Goal: Task Accomplishment & Management: Complete application form

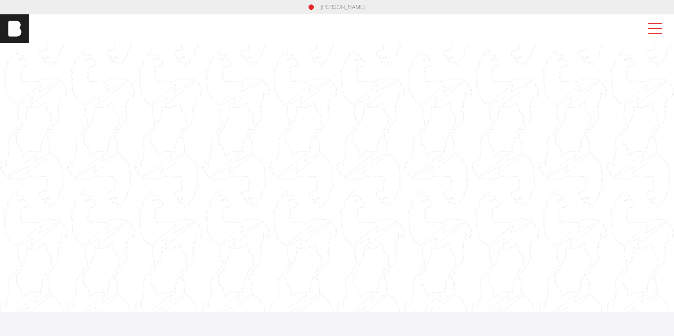
click at [654, 32] on span at bounding box center [653, 29] width 21 height 16
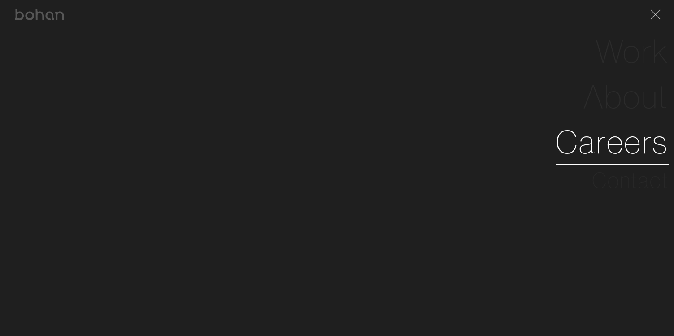
click at [624, 145] on link "Careers" at bounding box center [612, 141] width 113 height 45
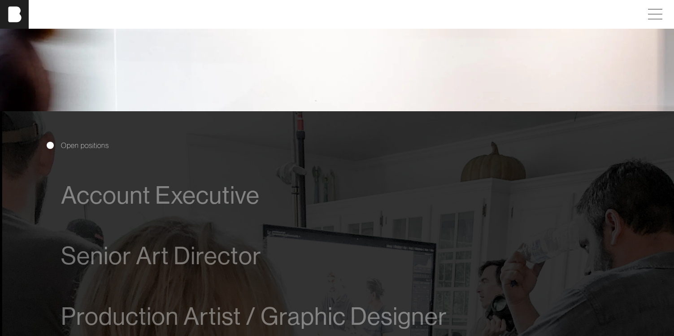
scroll to position [540, 0]
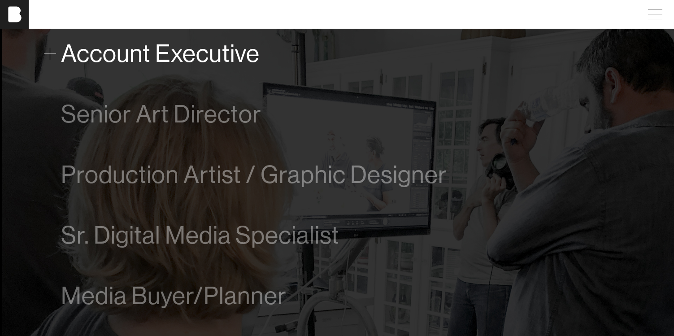
click at [231, 62] on span "Account Executive" at bounding box center [160, 53] width 199 height 27
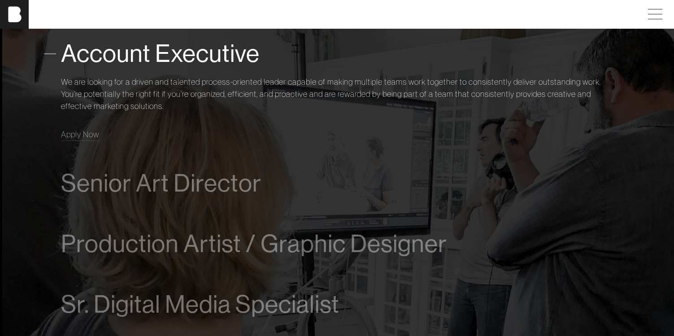
scroll to position [535, 0]
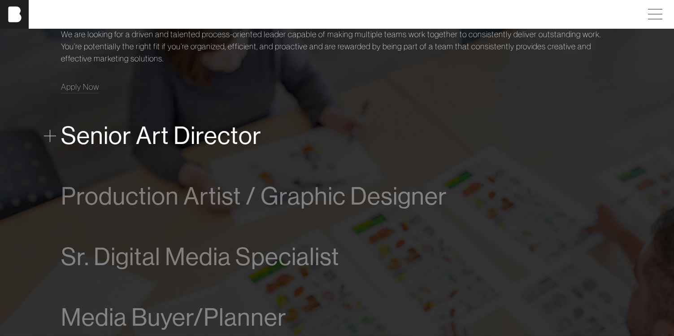
click at [96, 139] on span "Senior Art Director" at bounding box center [161, 135] width 201 height 27
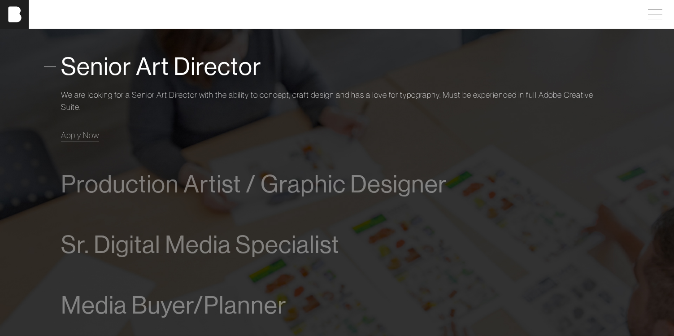
scroll to position [596, 0]
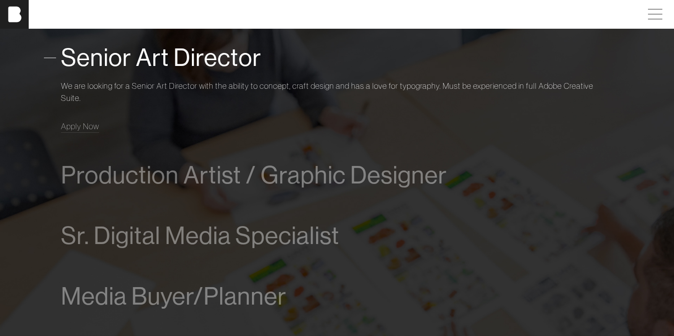
click at [85, 80] on p "We are looking for a Senior Art Director with the ability to concept, craft des…" at bounding box center [337, 92] width 553 height 24
click at [83, 130] on span "Apply Now" at bounding box center [80, 126] width 38 height 10
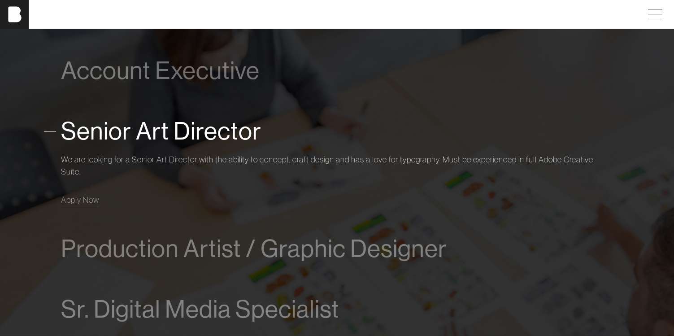
scroll to position [521, 0]
click at [214, 125] on span "Senior Art Director" at bounding box center [161, 132] width 201 height 27
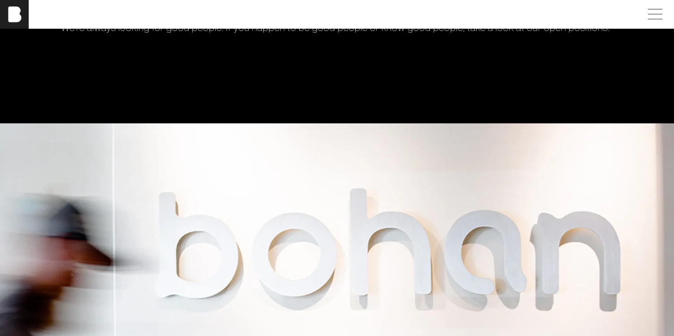
scroll to position [0, 0]
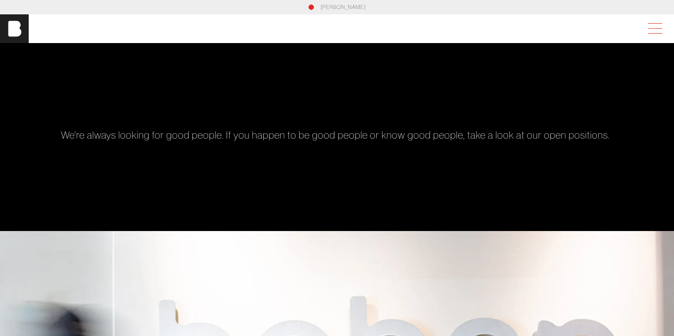
click at [663, 27] on span at bounding box center [653, 29] width 21 height 16
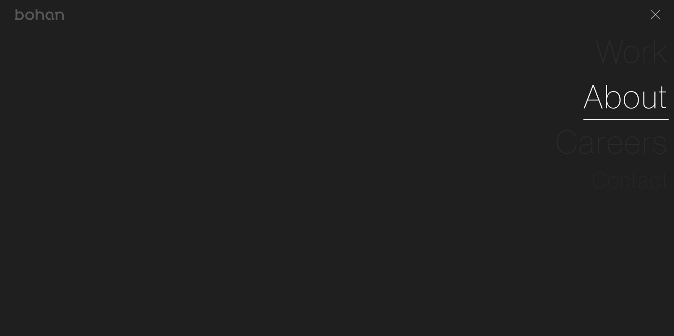
click at [638, 95] on link "About" at bounding box center [626, 96] width 85 height 45
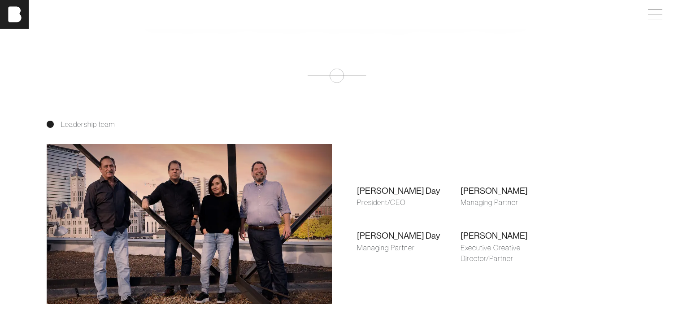
scroll to position [571, 0]
